Goal: Task Accomplishment & Management: Manage account settings

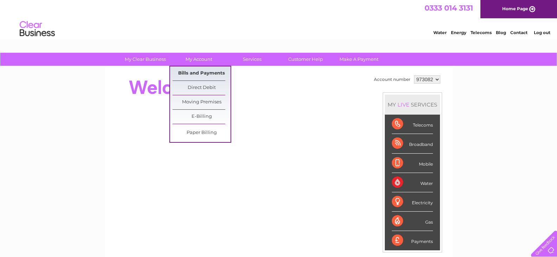
click at [206, 70] on link "Bills and Payments" at bounding box center [202, 73] width 58 height 14
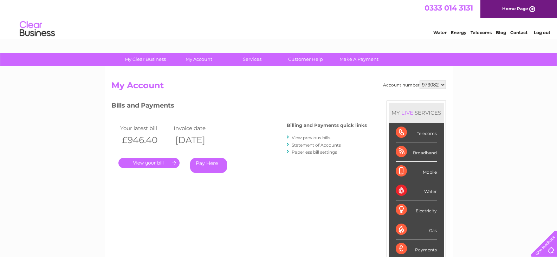
click at [158, 165] on link "." at bounding box center [149, 163] width 61 height 10
